Goal: Transaction & Acquisition: Purchase product/service

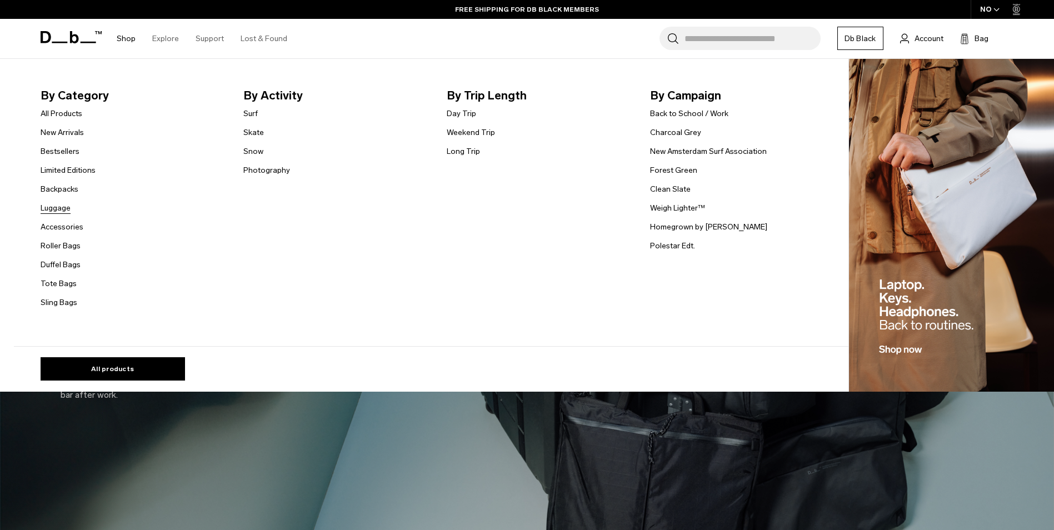
click at [67, 206] on link "Luggage" at bounding box center [56, 208] width 30 height 12
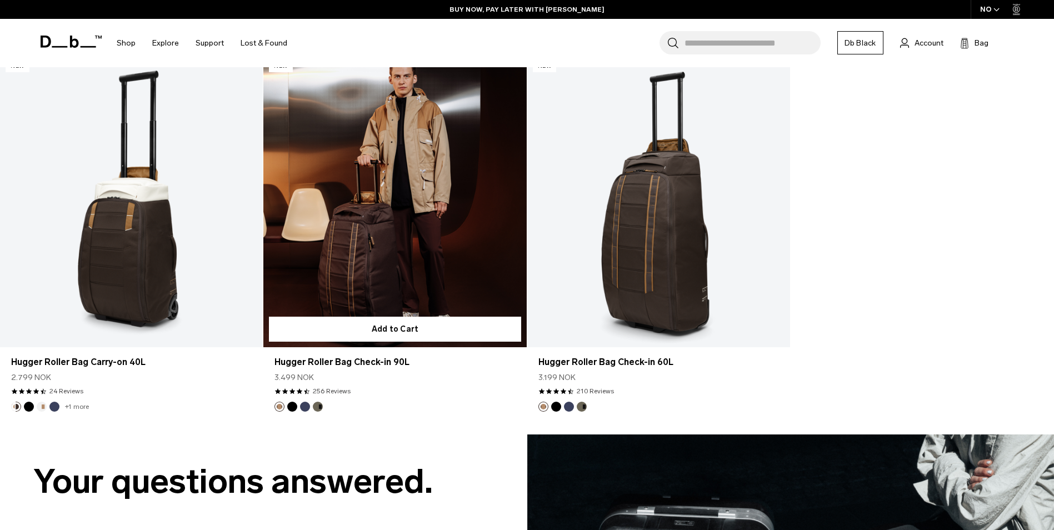
scroll to position [4000, 0]
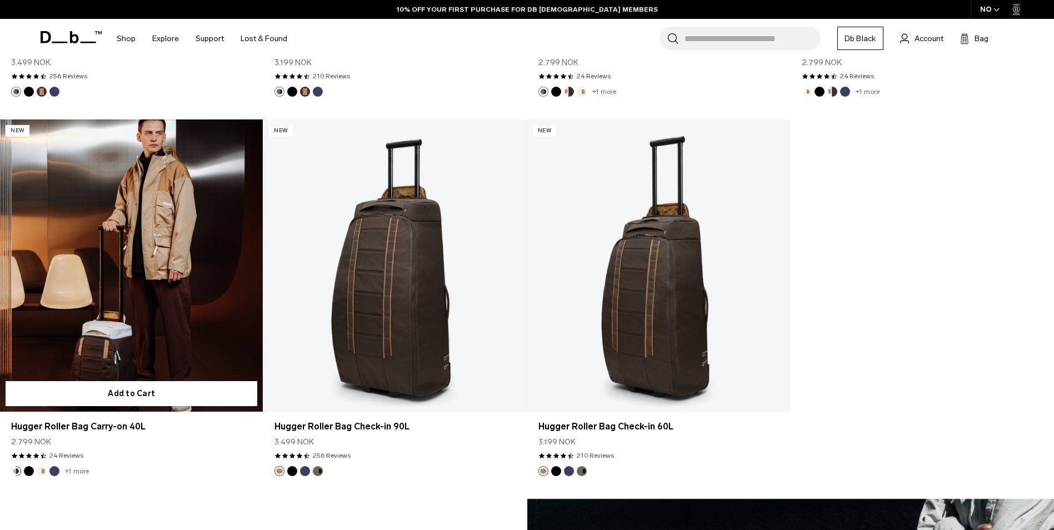
click at [162, 237] on link "Hugger Roller Bag Carry-on 40L" at bounding box center [131, 265] width 263 height 292
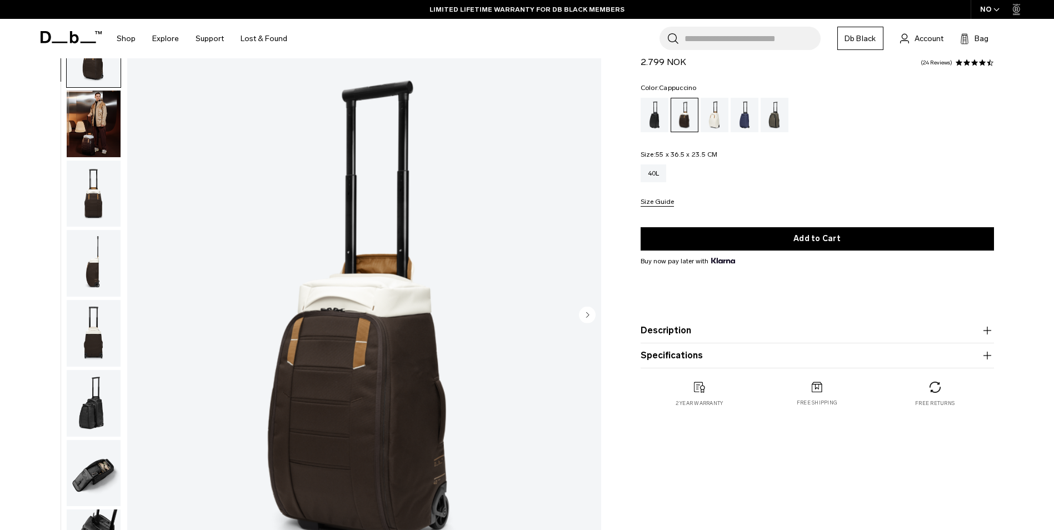
scroll to position [56, 0]
click at [104, 264] on img "button" at bounding box center [94, 262] width 54 height 67
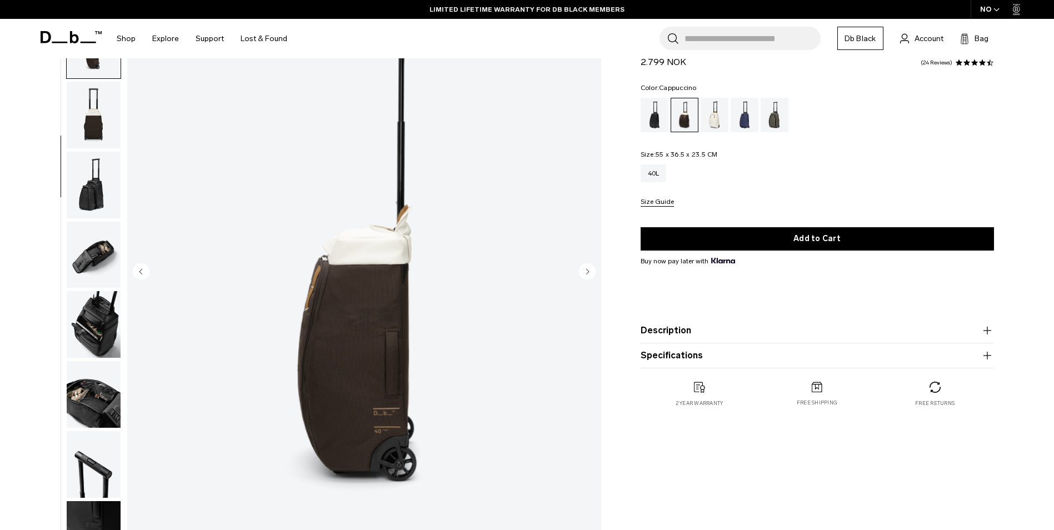
scroll to position [111, 0]
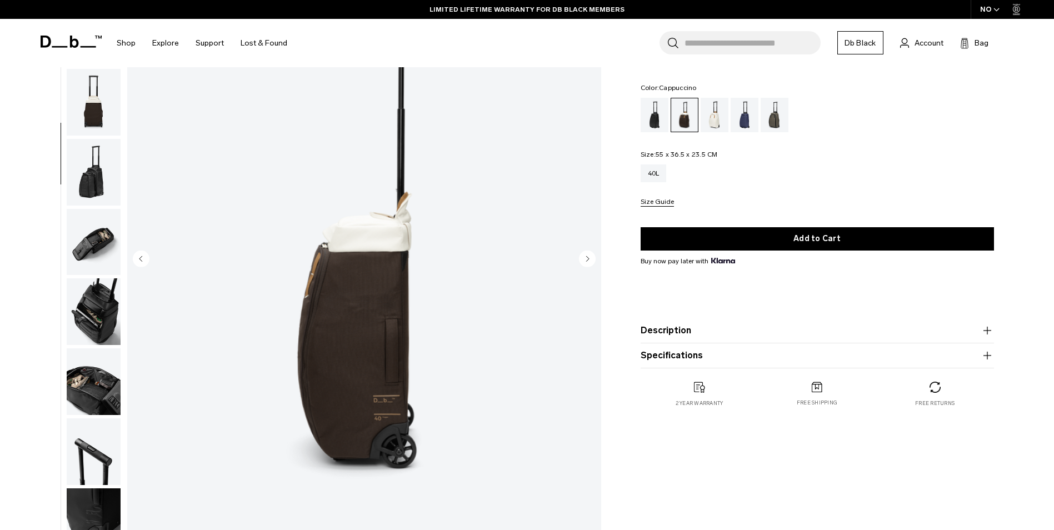
click at [96, 178] on img "button" at bounding box center [94, 172] width 54 height 67
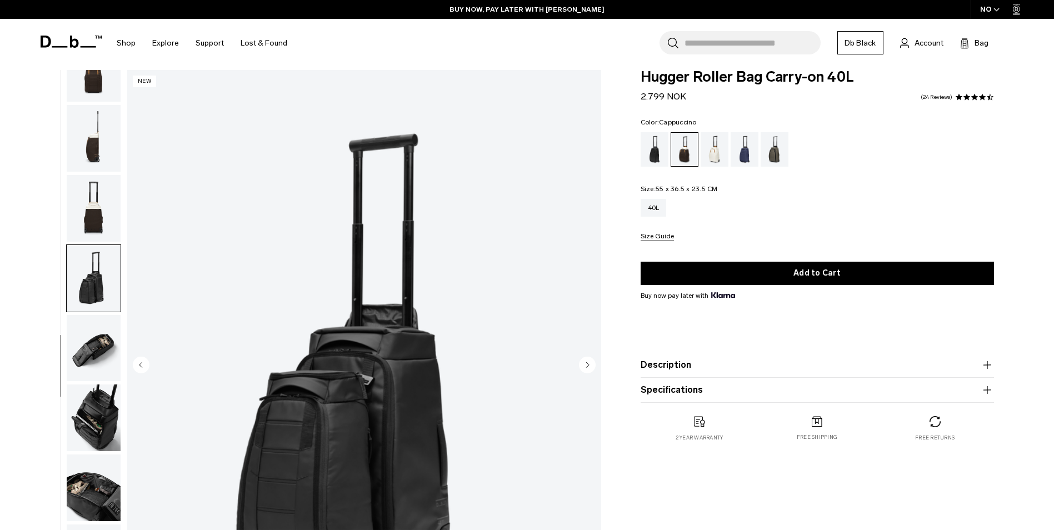
scroll to position [0, 0]
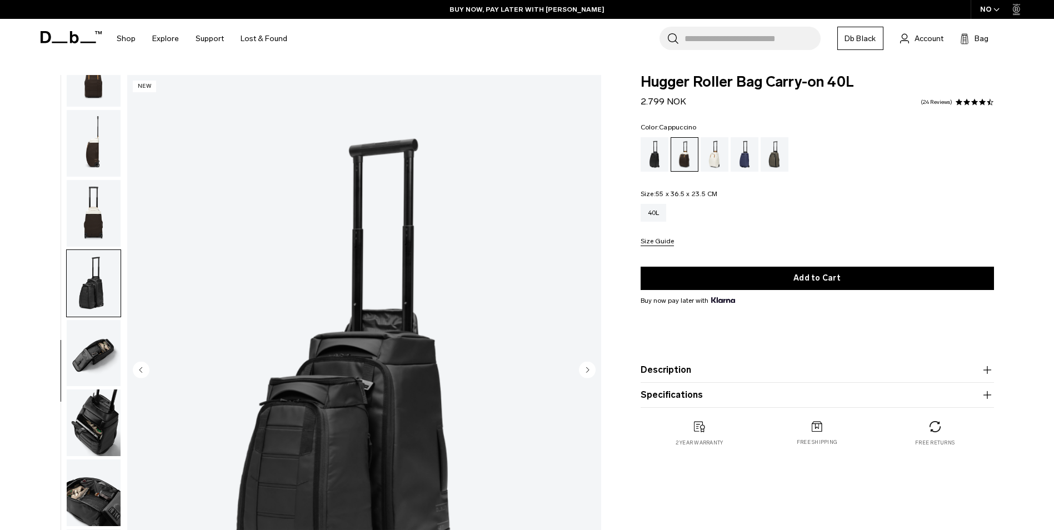
click at [102, 151] on img "button" at bounding box center [94, 143] width 54 height 67
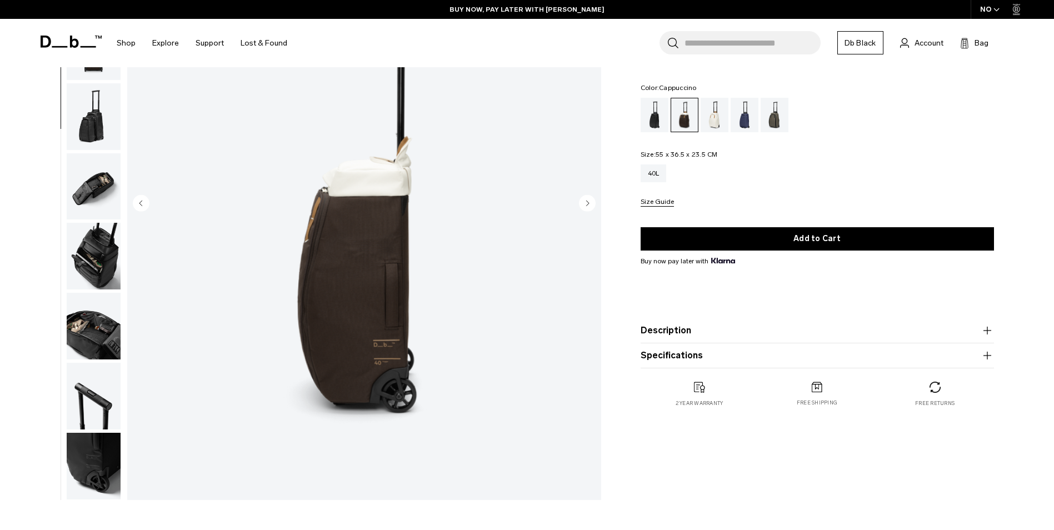
scroll to position [222, 0]
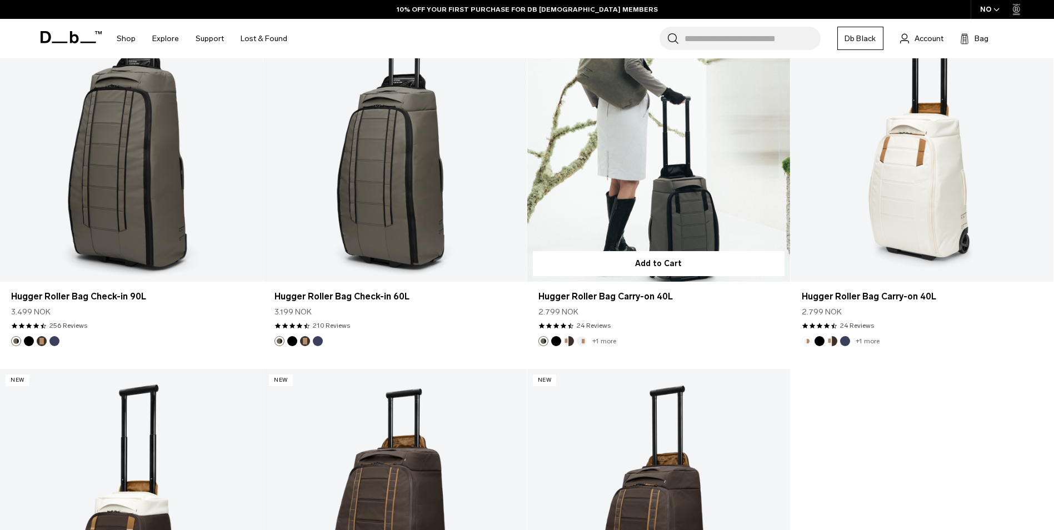
scroll to position [3667, 0]
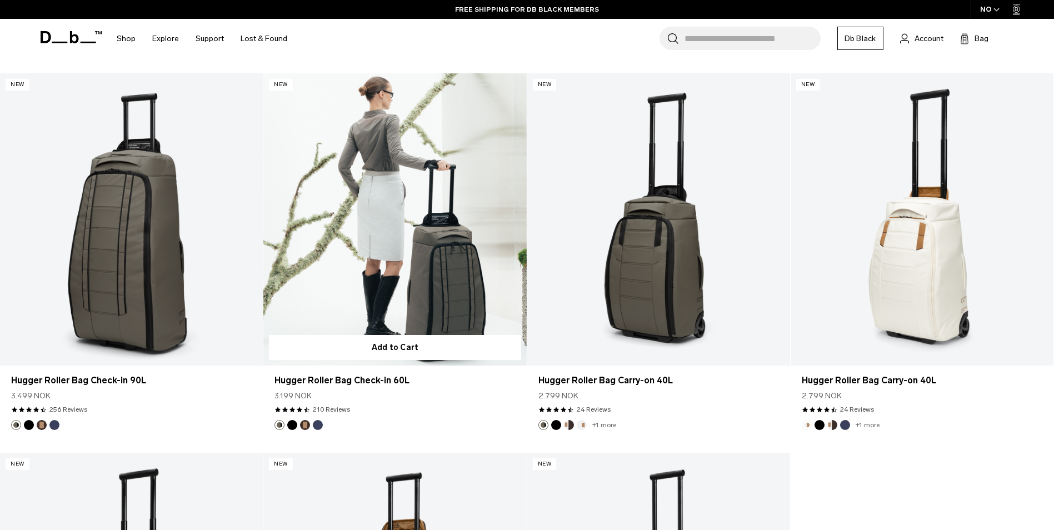
click at [355, 264] on link "Hugger Roller Bag Check-in 60L" at bounding box center [394, 219] width 263 height 292
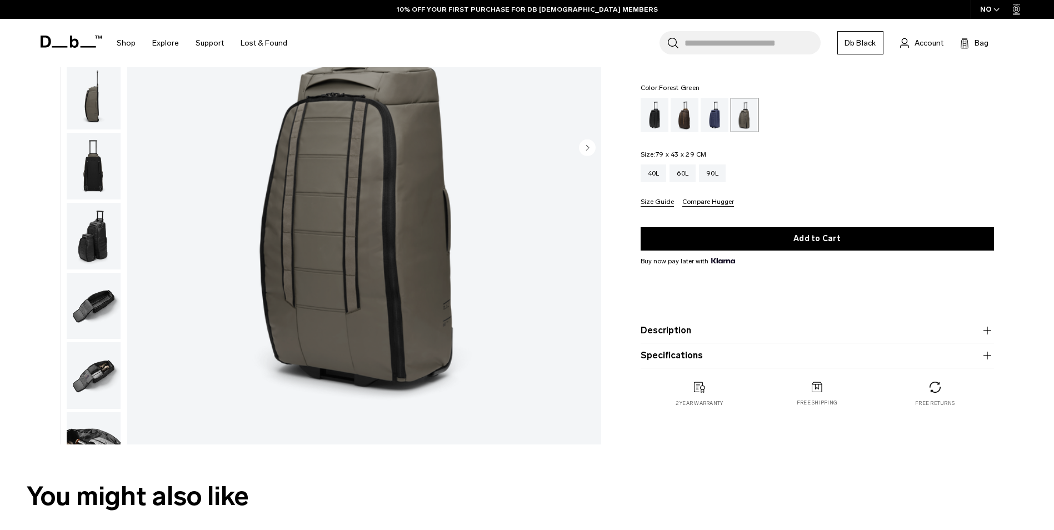
click at [98, 121] on img "button" at bounding box center [94, 96] width 54 height 67
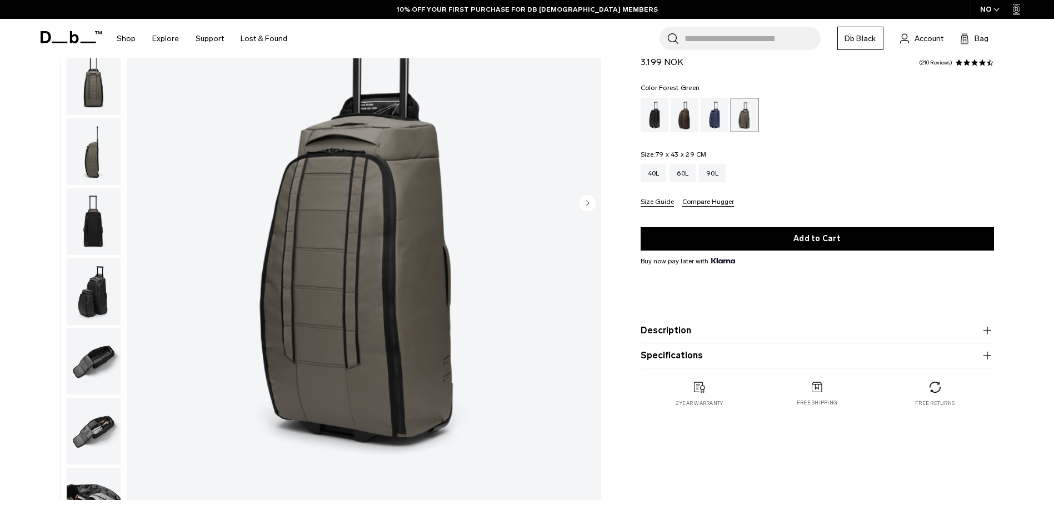
click at [104, 159] on img "button" at bounding box center [94, 151] width 54 height 67
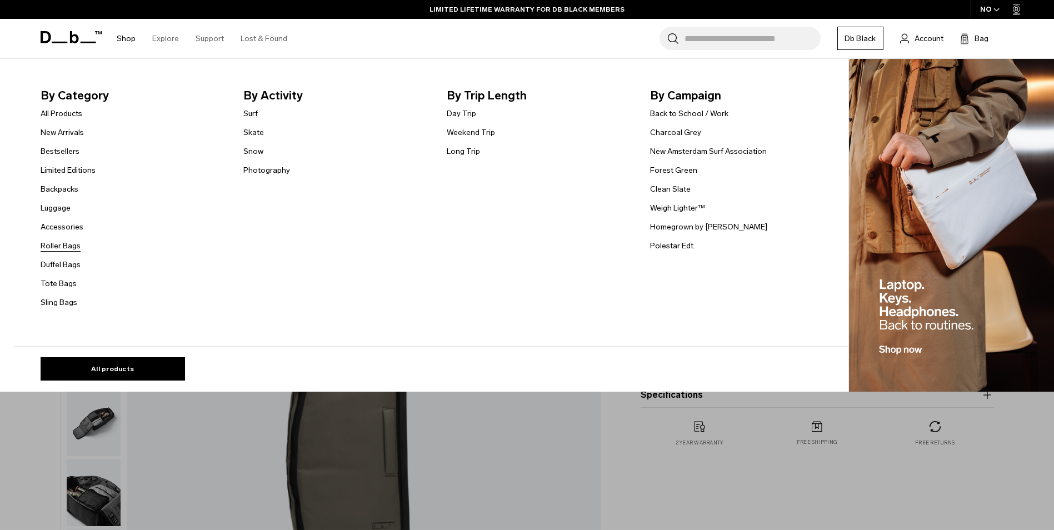
click at [72, 248] on link "Roller Bags" at bounding box center [61, 246] width 40 height 12
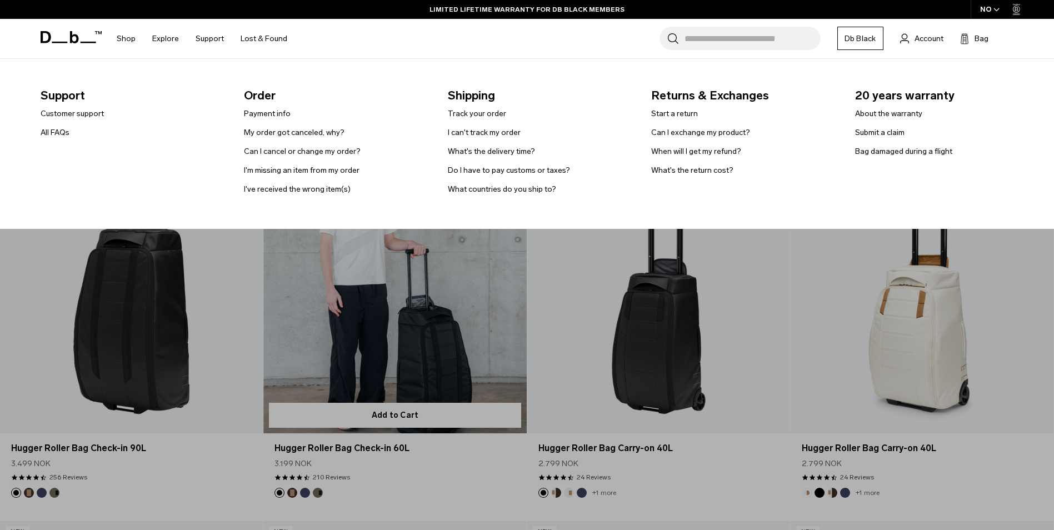
scroll to position [278, 0]
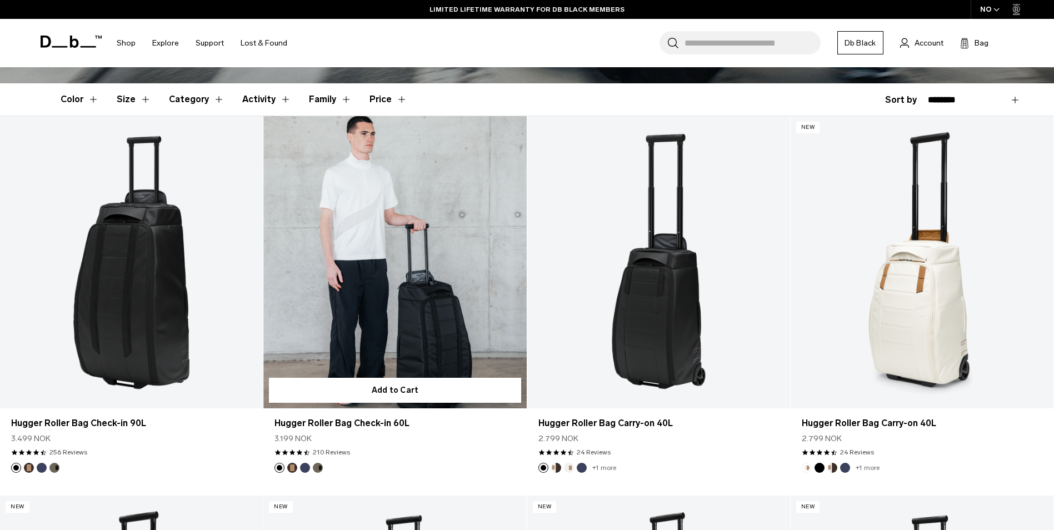
click at [429, 247] on link "Hugger Roller Bag Check-in 60L" at bounding box center [394, 262] width 263 height 292
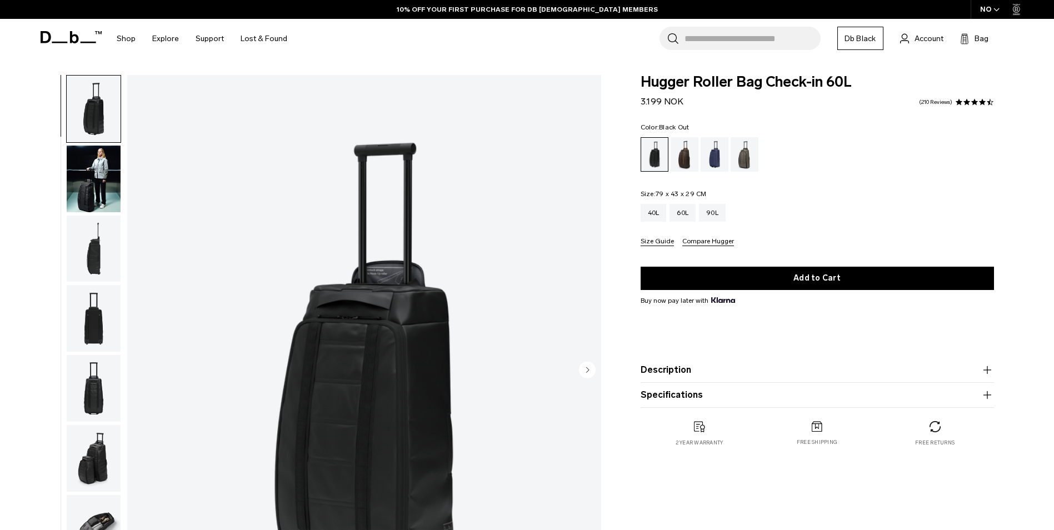
click at [989, 394] on icon "button" at bounding box center [987, 394] width 8 height 1
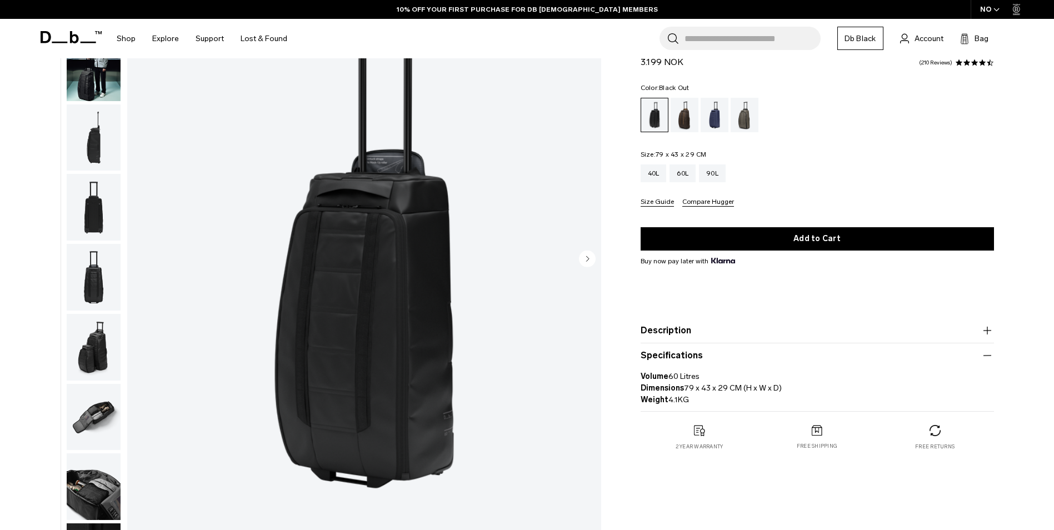
click at [984, 331] on icon "button" at bounding box center [987, 330] width 13 height 13
